Goal: Find specific page/section: Find specific page/section

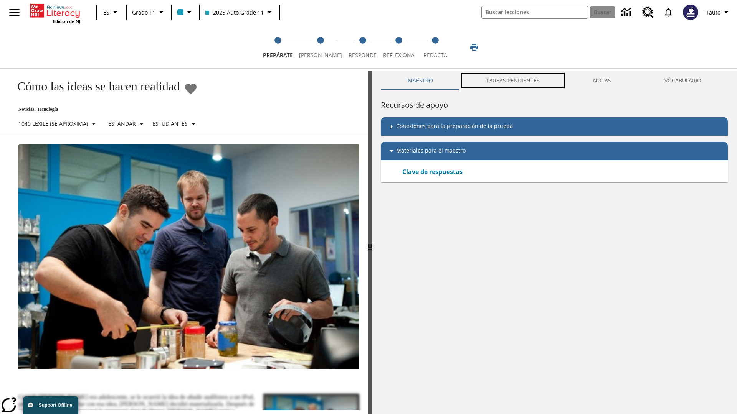
click at [513, 81] on button "TAREAS PENDIENTES" at bounding box center [512, 80] width 107 height 18
